Goal: Transaction & Acquisition: Download file/media

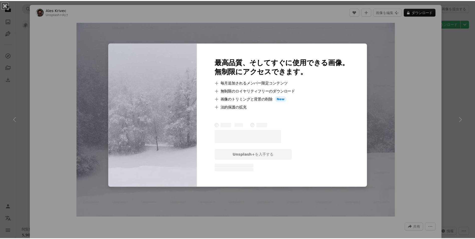
scroll to position [1102, 0]
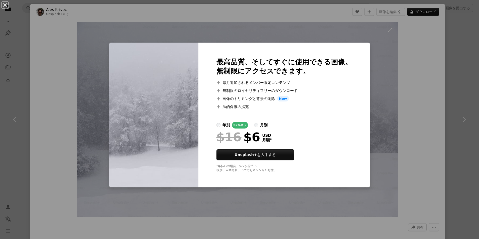
click at [395, 75] on div "An X shape 最高品質、そしてすぐに使用できる画像。 無制限にアクセスできます。 A plus sign 毎月追加されるメンバー限定コンテンツ A p…" at bounding box center [239, 119] width 479 height 239
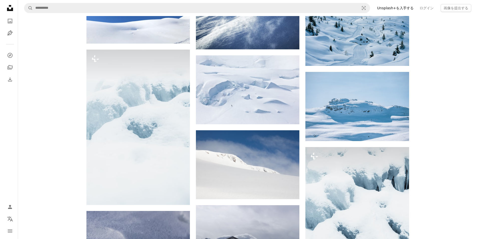
scroll to position [1603, 0]
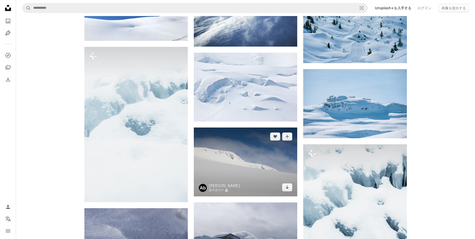
click at [267, 171] on img at bounding box center [245, 162] width 103 height 69
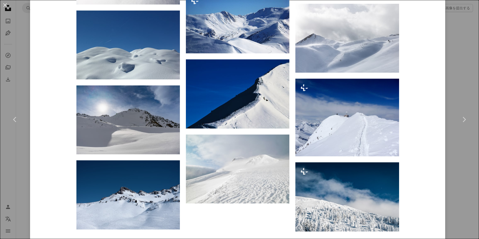
scroll to position [1228, 0]
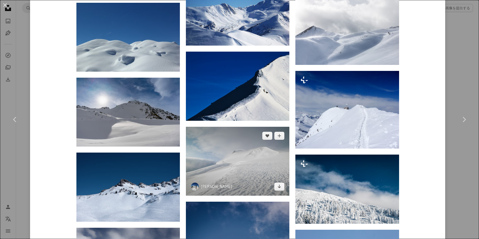
click at [260, 159] on img at bounding box center [237, 161] width 103 height 69
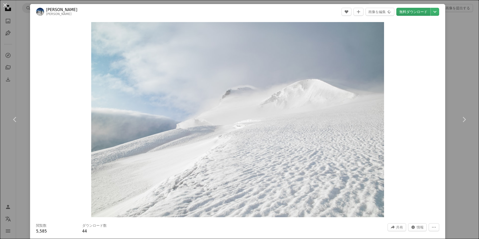
click at [415, 12] on link "無料ダウンロード" at bounding box center [413, 12] width 34 height 8
